Goal: Task Accomplishment & Management: Use online tool/utility

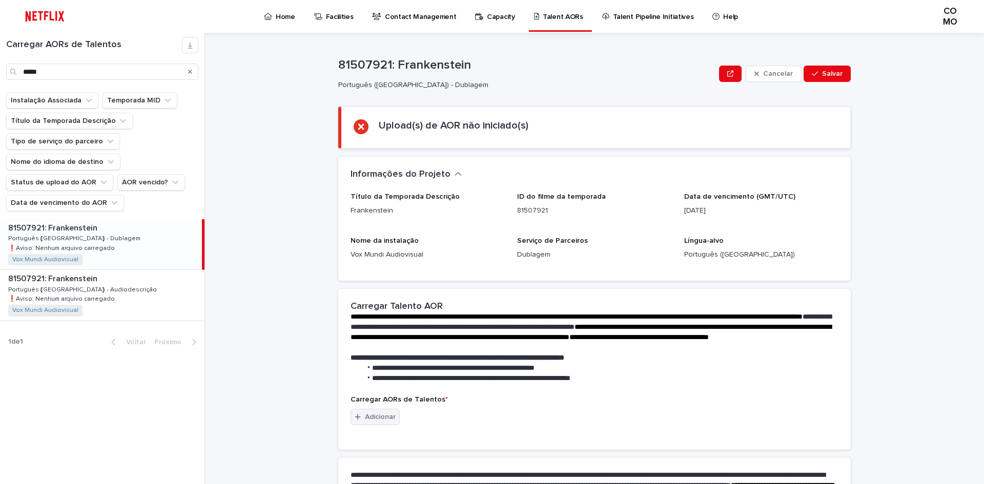
click at [374, 421] on font "Adicionar" at bounding box center [380, 417] width 31 height 7
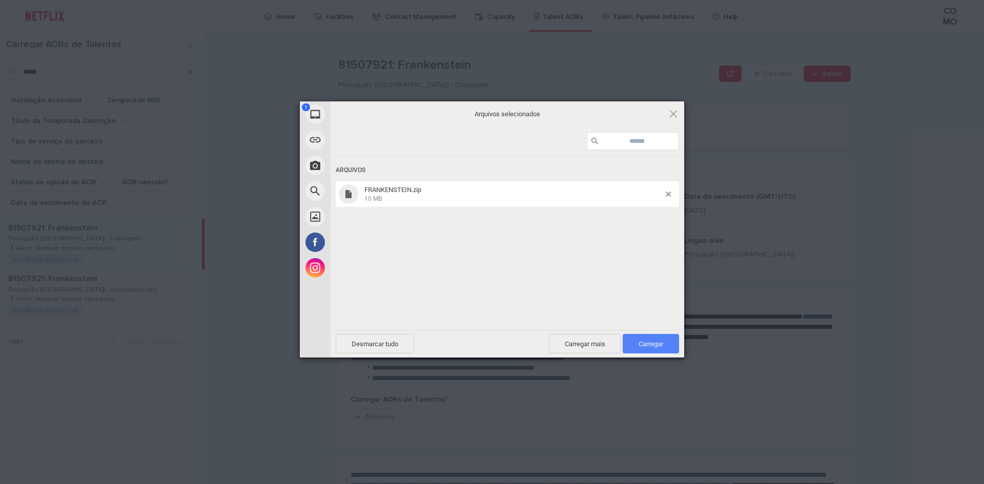
click at [653, 345] on font "Carregar" at bounding box center [650, 344] width 25 height 8
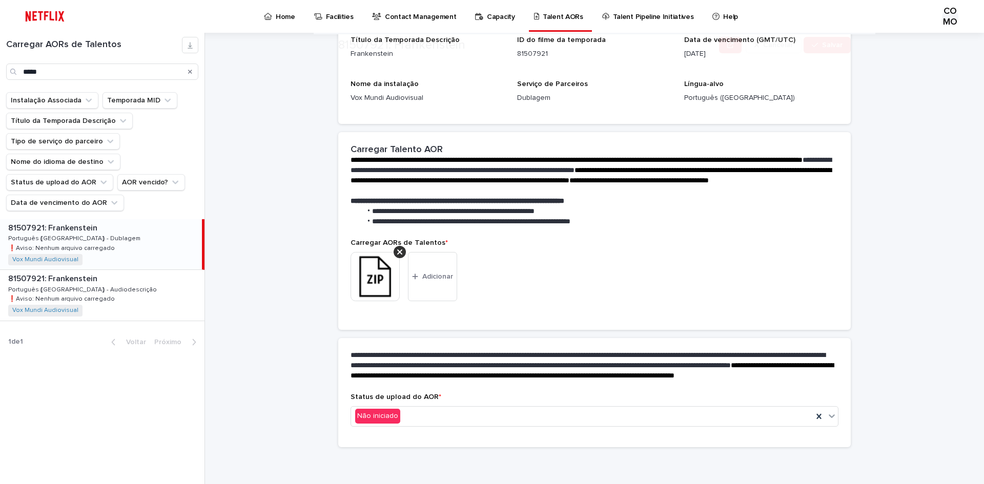
scroll to position [127, 0]
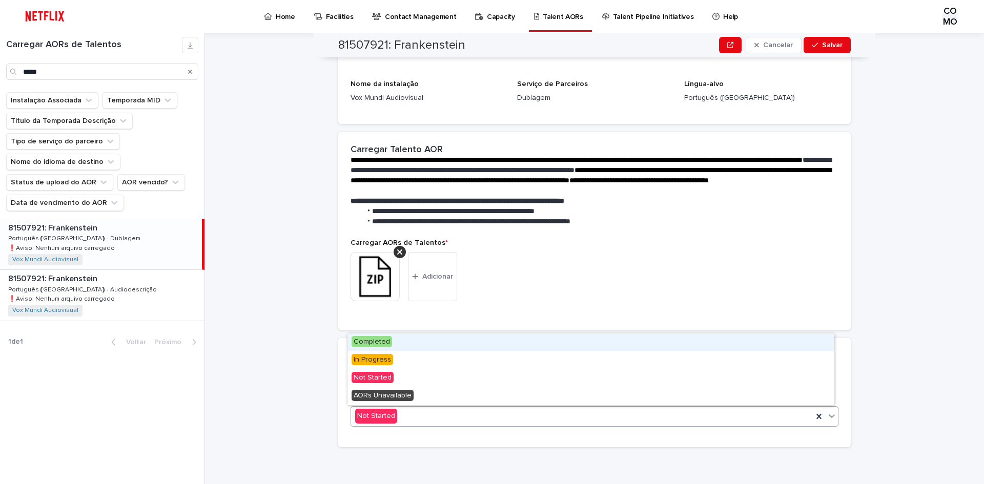
click at [829, 416] on icon at bounding box center [832, 417] width 6 height 4
click at [385, 342] on font "Concluído" at bounding box center [370, 341] width 33 height 7
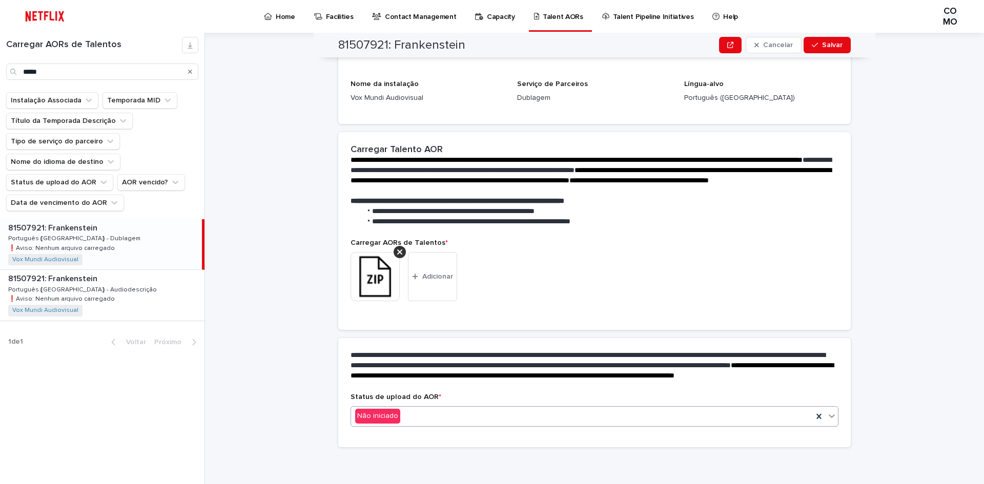
scroll to position [0, 0]
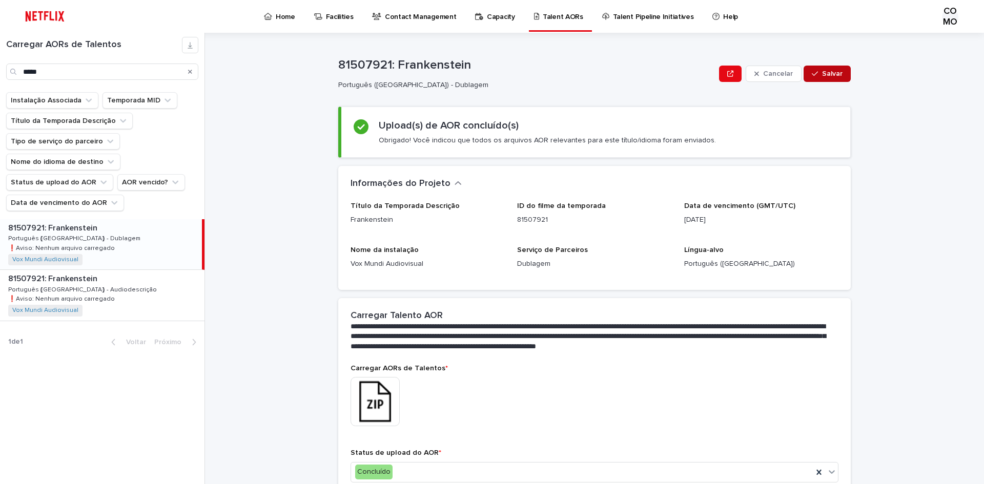
click at [826, 74] on font "Salvar" at bounding box center [832, 73] width 20 height 7
